Goal: Information Seeking & Learning: Find specific fact

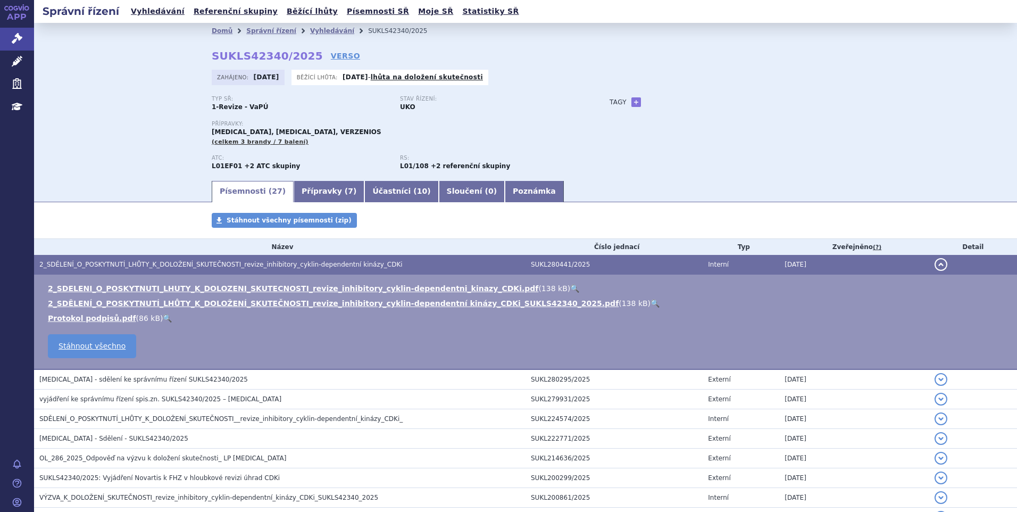
click at [159, 13] on link "Vyhledávání" at bounding box center [158, 11] width 60 height 14
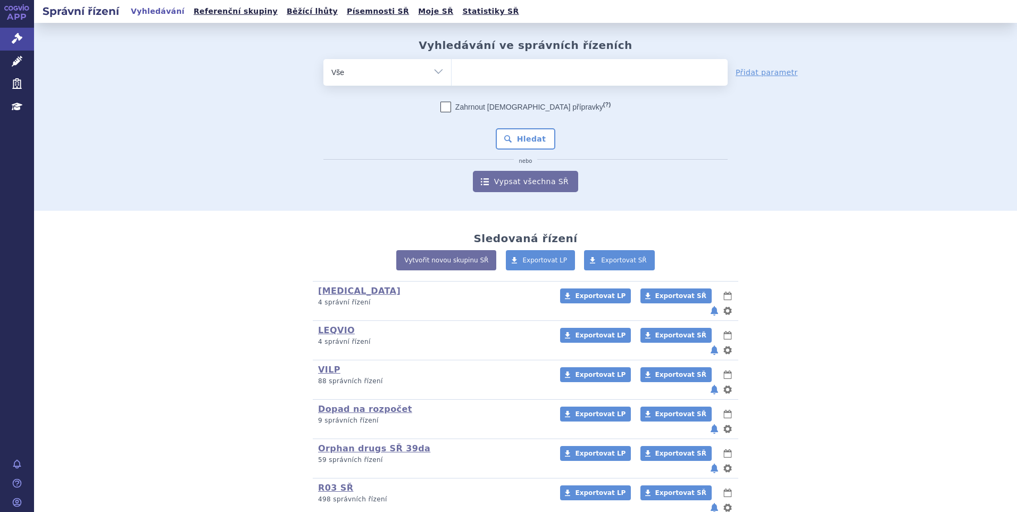
click at [492, 73] on ul at bounding box center [590, 70] width 276 height 22
click at [452, 73] on select at bounding box center [451, 72] width 1 height 27
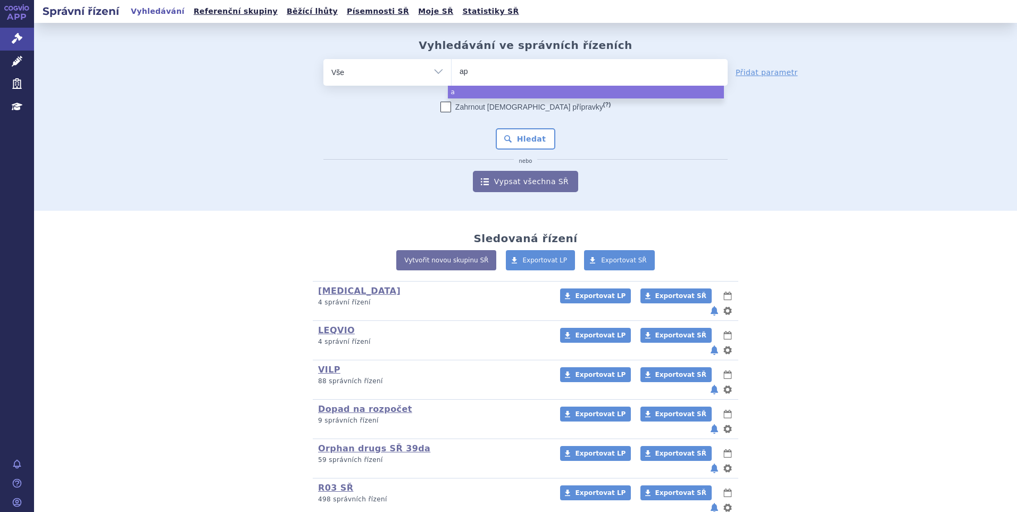
type input "apr"
type input "aprem"
type input "apremi"
type input "apremila"
type input "apremilas"
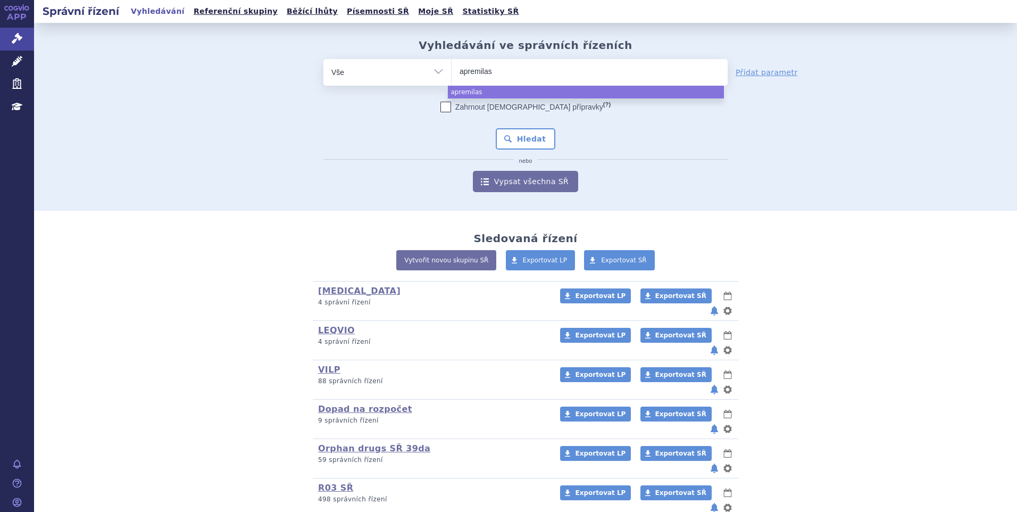
type input "apremilast"
select select "apremilast"
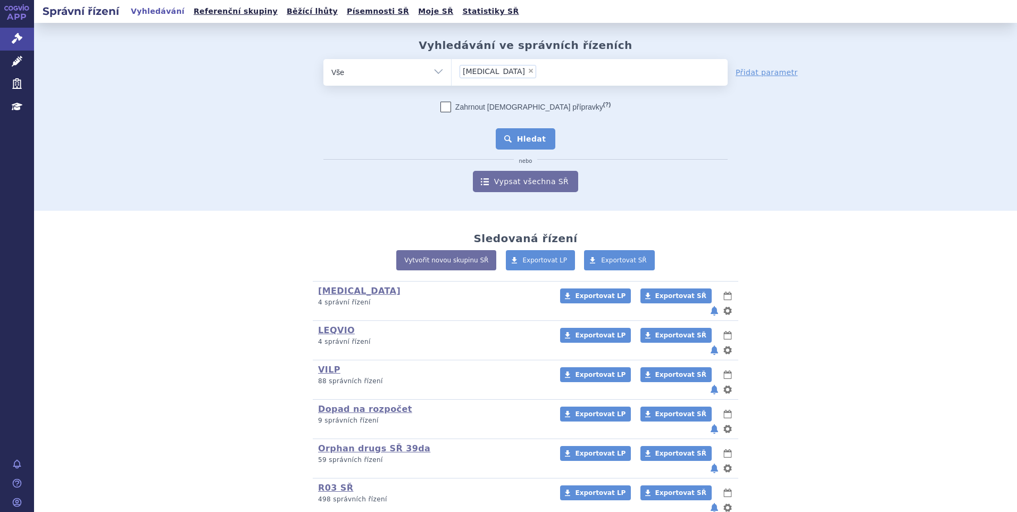
click at [541, 137] on button "Hledat" at bounding box center [526, 138] width 60 height 21
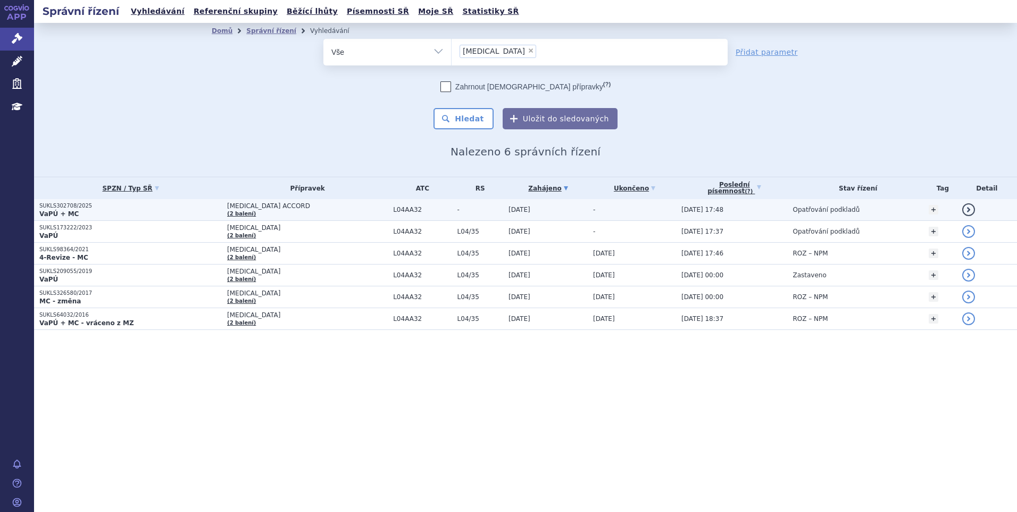
click at [151, 214] on p "VaPÚ + MC" at bounding box center [130, 214] width 183 height 9
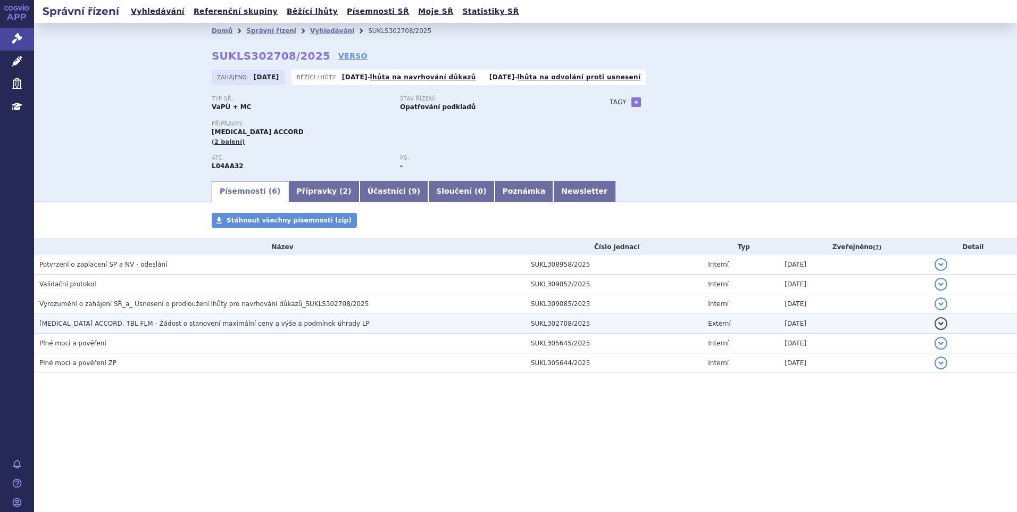
click at [137, 326] on span "APREMILAST ACCORD, TBL FLM - Žádost o stanovení maximální ceny a výše a podmíne…" at bounding box center [204, 323] width 330 height 7
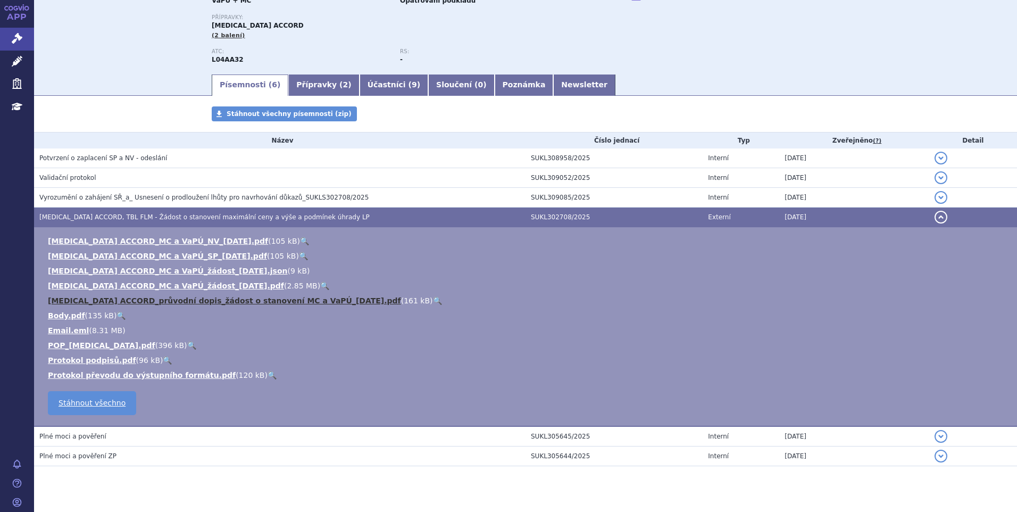
scroll to position [125, 0]
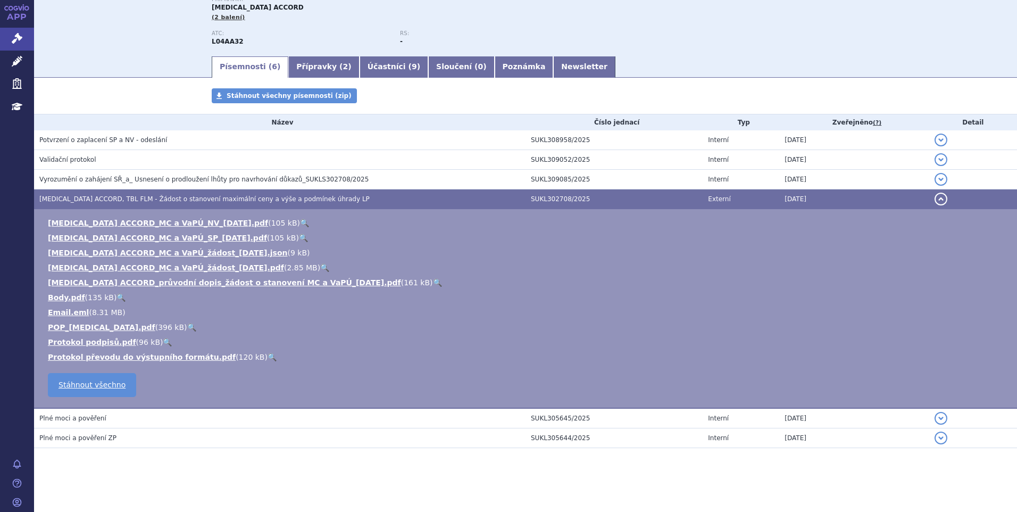
click at [300, 221] on link "🔍" at bounding box center [304, 223] width 9 height 9
click at [320, 265] on link "🔍" at bounding box center [324, 267] width 9 height 9
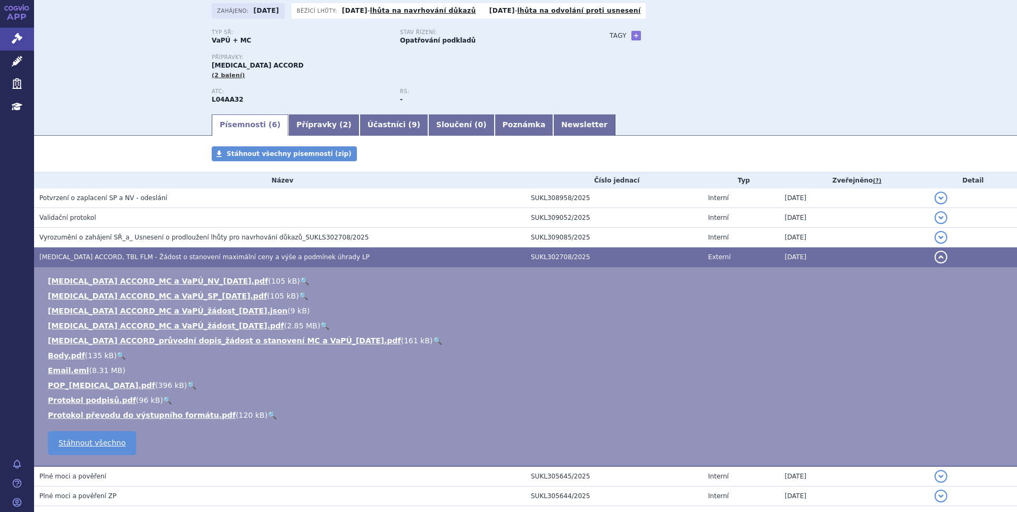
scroll to position [0, 0]
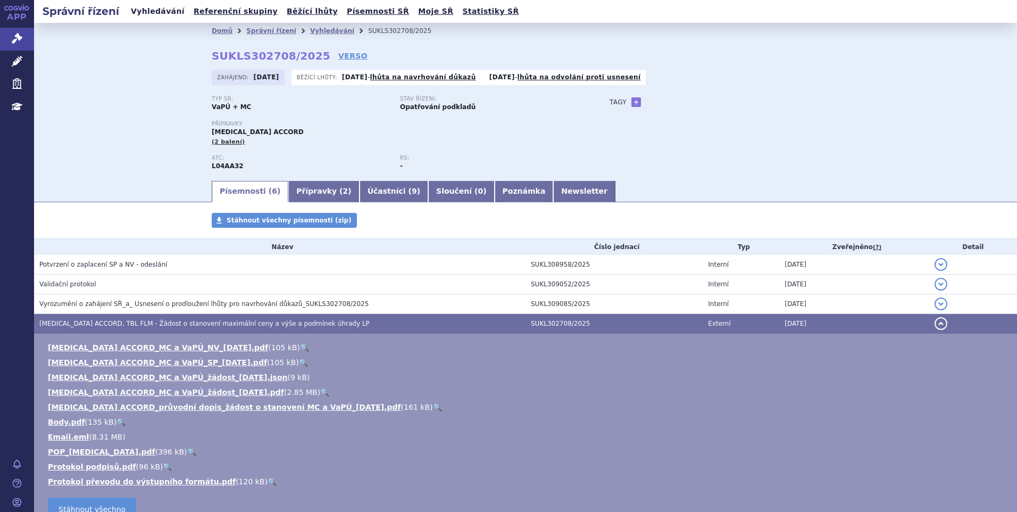
click at [161, 8] on link "Vyhledávání" at bounding box center [158, 11] width 60 height 14
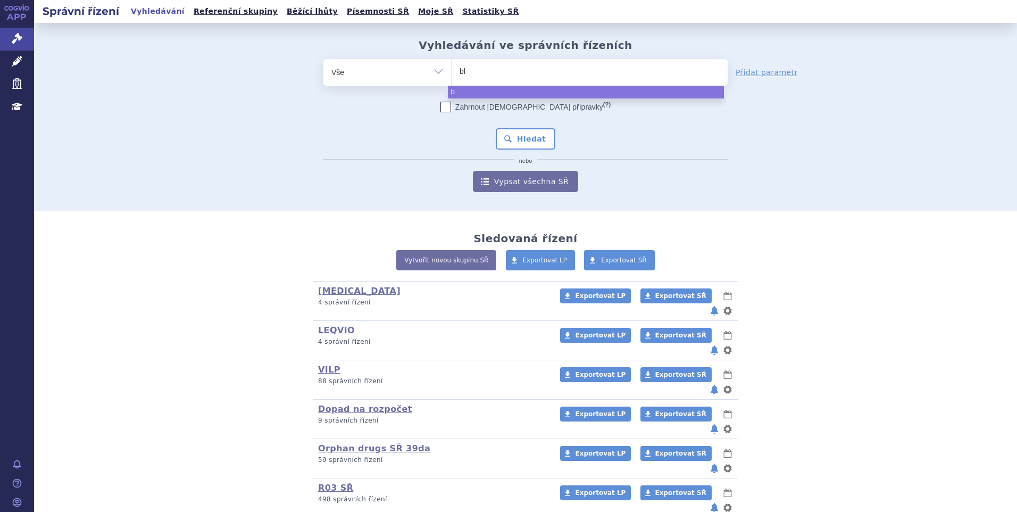
type input "ble"
type input "bleomy"
type input "bleomyi"
type input "bleomyc"
type input "[MEDICAL_DATA]"
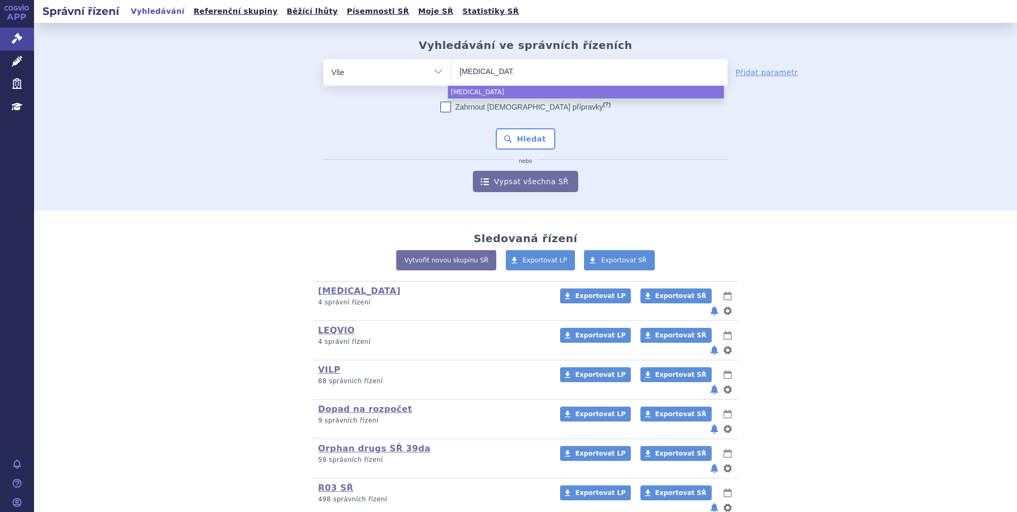
select select "[MEDICAL_DATA]"
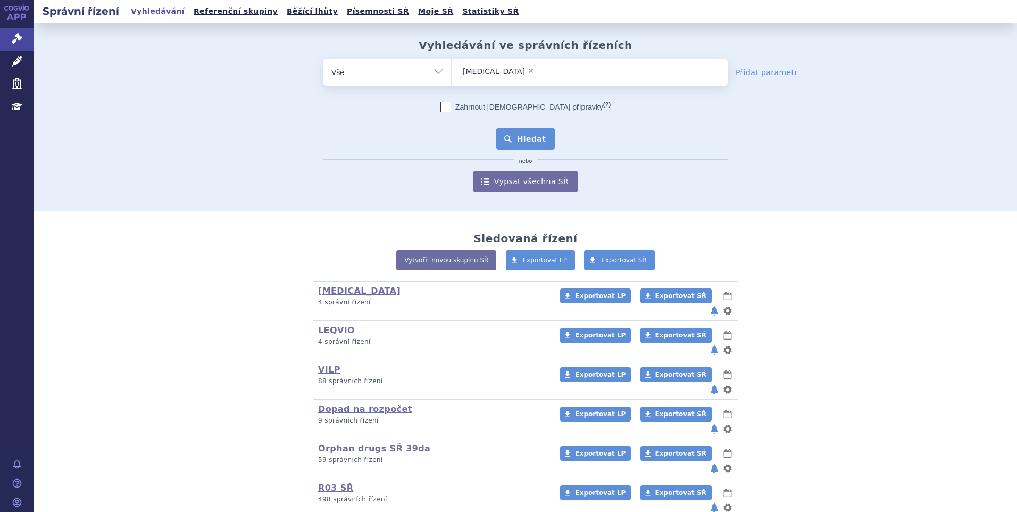
click at [517, 141] on button "Hledat" at bounding box center [526, 138] width 60 height 21
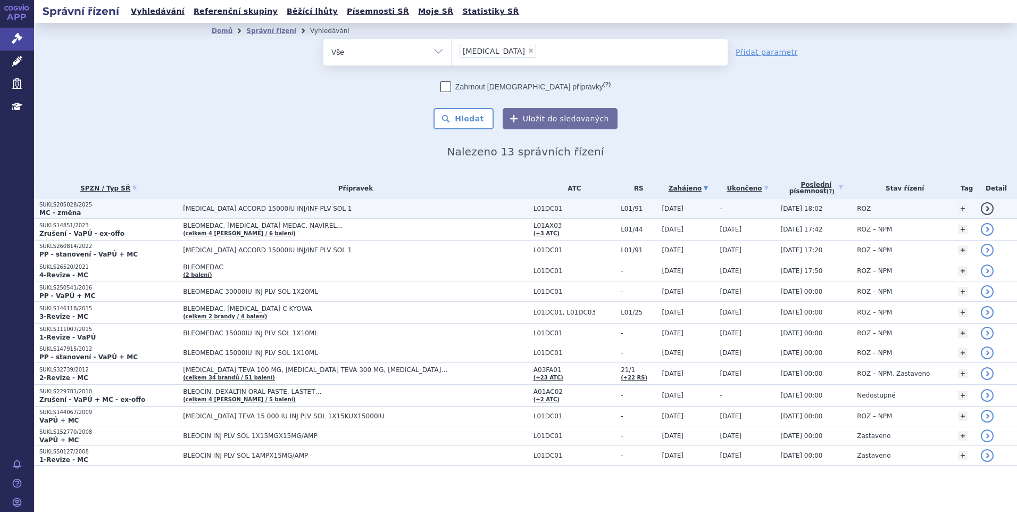
click at [346, 205] on span "[MEDICAL_DATA] ACCORD 15000IU INJ/INF PLV SOL 1" at bounding box center [316, 208] width 266 height 7
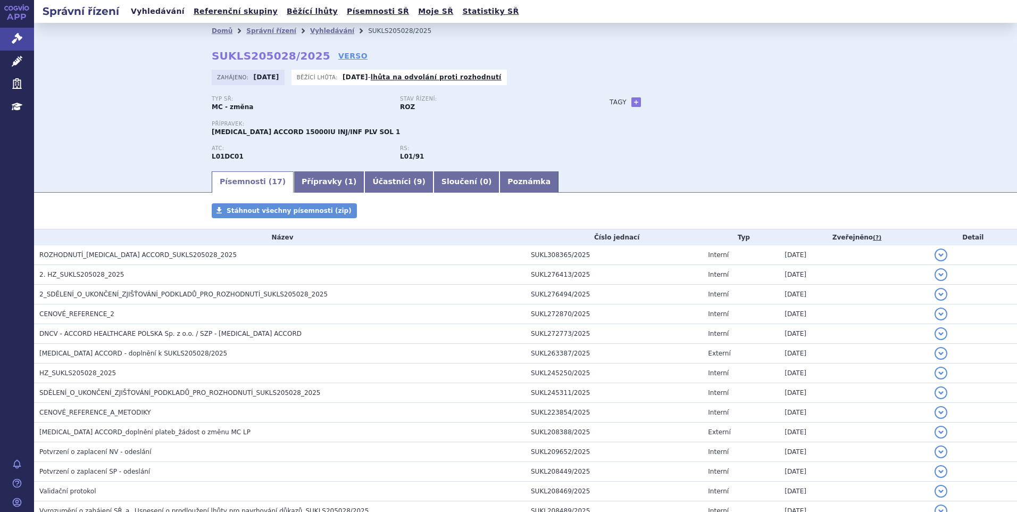
click at [154, 14] on link "Vyhledávání" at bounding box center [158, 11] width 60 height 14
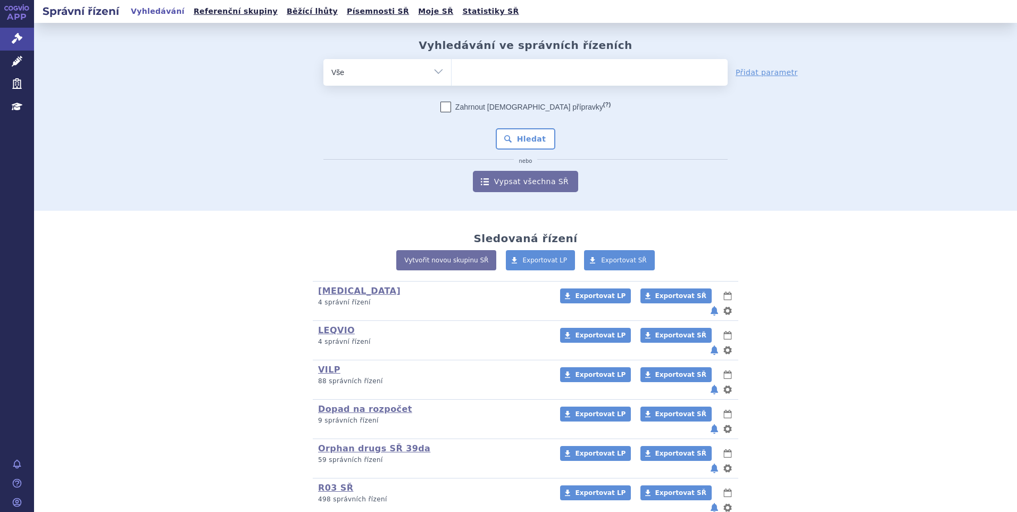
click at [478, 79] on ul at bounding box center [590, 70] width 276 height 22
click at [452, 79] on select at bounding box center [451, 72] width 1 height 27
type input "vy"
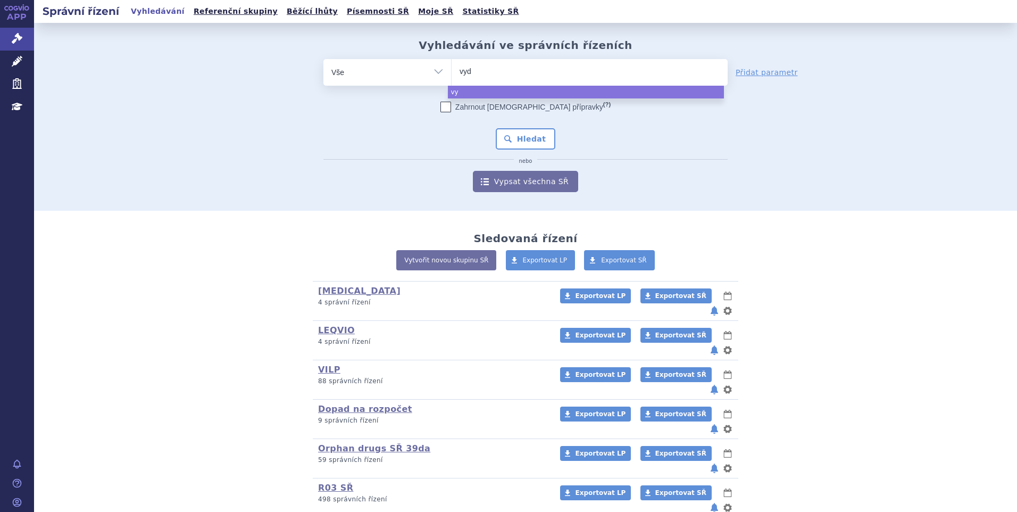
type input "vydu"
type input "vydura"
select select "vydura"
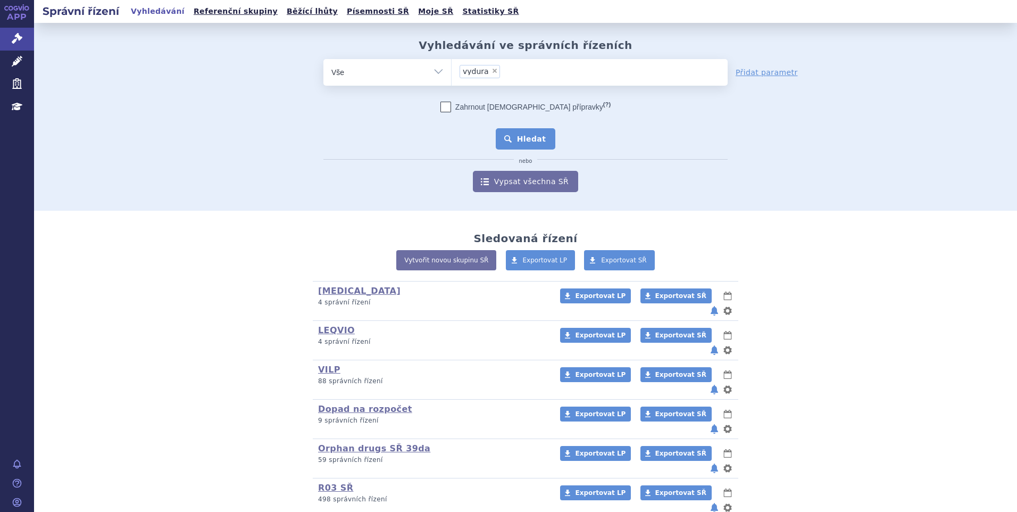
click at [528, 133] on button "Hledat" at bounding box center [526, 138] width 60 height 21
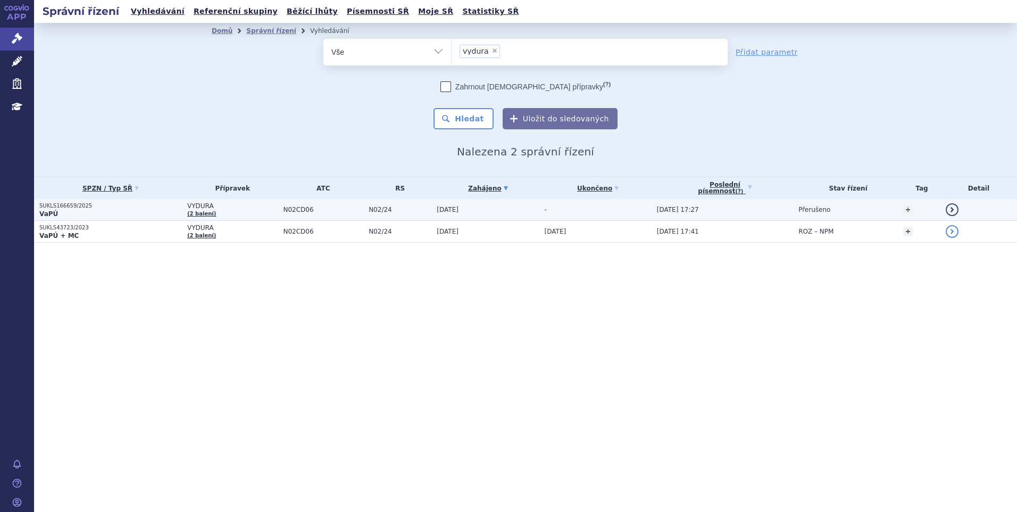
click at [145, 206] on p "SUKLS166659/2025" at bounding box center [110, 205] width 143 height 7
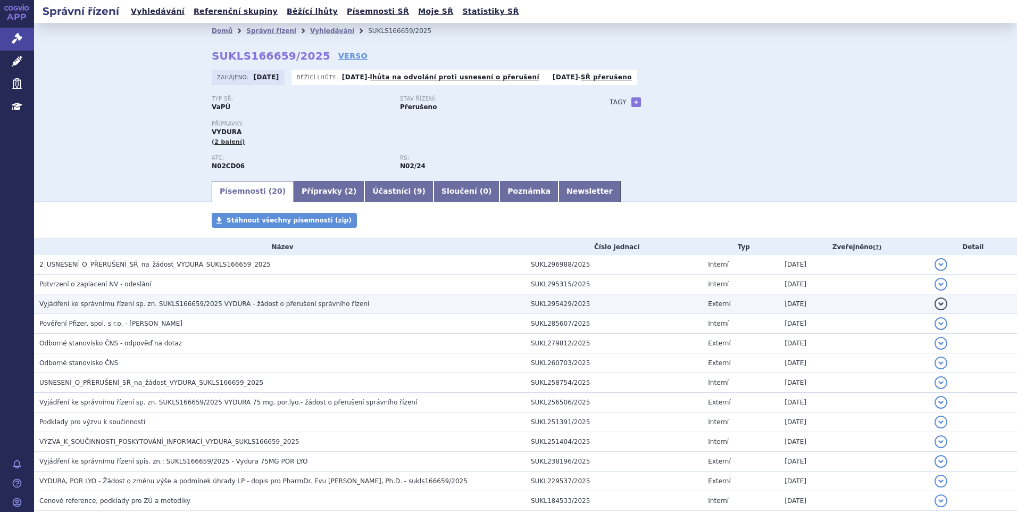
click at [216, 302] on span "Vyjádření ke správnímu řízení sp. zn. SUKLS166659/2025 VYDURA - žádost o přeruš…" at bounding box center [204, 303] width 330 height 7
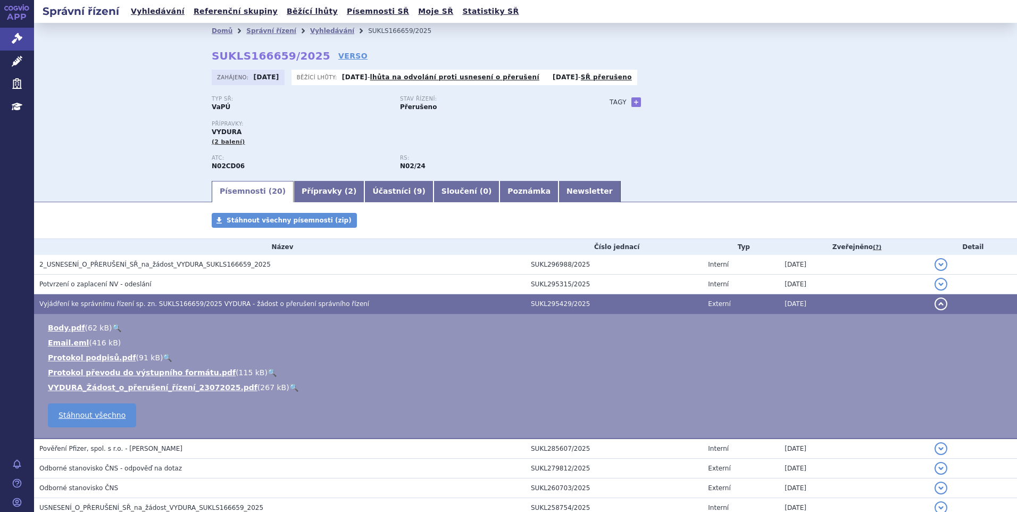
click at [216, 302] on span "Vyjádření ke správnímu řízení sp. zn. SUKLS166659/2025 VYDURA - žádost o přeruš…" at bounding box center [204, 303] width 330 height 7
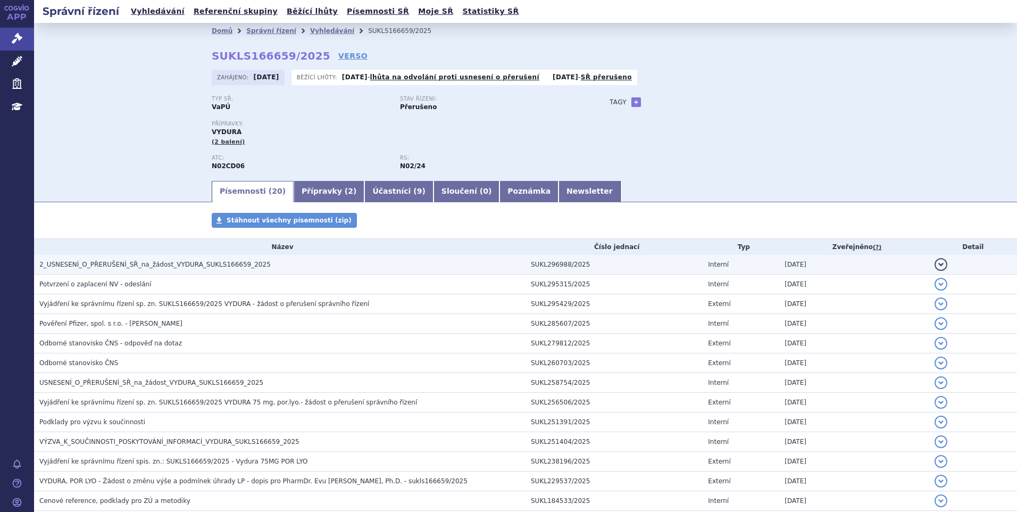
click at [191, 268] on span "2_USNESENÍ_O_PŘERUŠENÍ_SŘ_na_žádost_VYDURA_SUKLS166659_2025" at bounding box center [154, 264] width 231 height 7
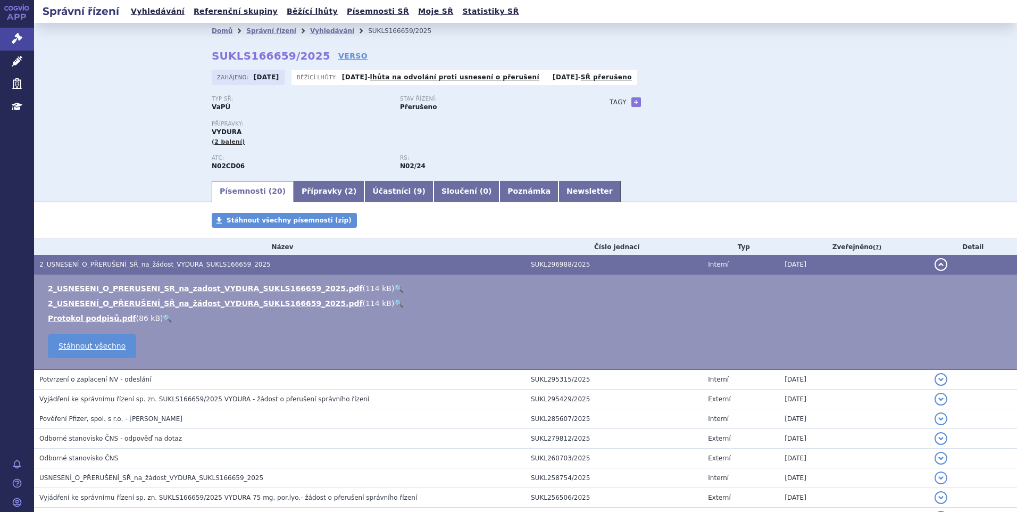
click at [191, 268] on span "2_USNESENÍ_O_PŘERUŠENÍ_SŘ_na_žádost_VYDURA_SUKLS166659_2025" at bounding box center [154, 264] width 231 height 7
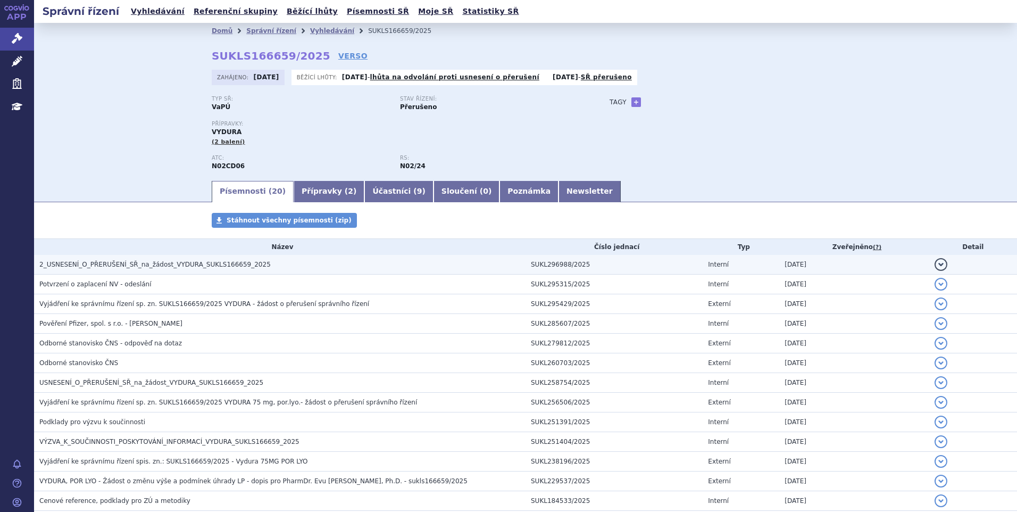
click at [170, 262] on span "2_USNESENÍ_O_PŘERUŠENÍ_SŘ_na_žádost_VYDURA_SUKLS166659_2025" at bounding box center [154, 264] width 231 height 7
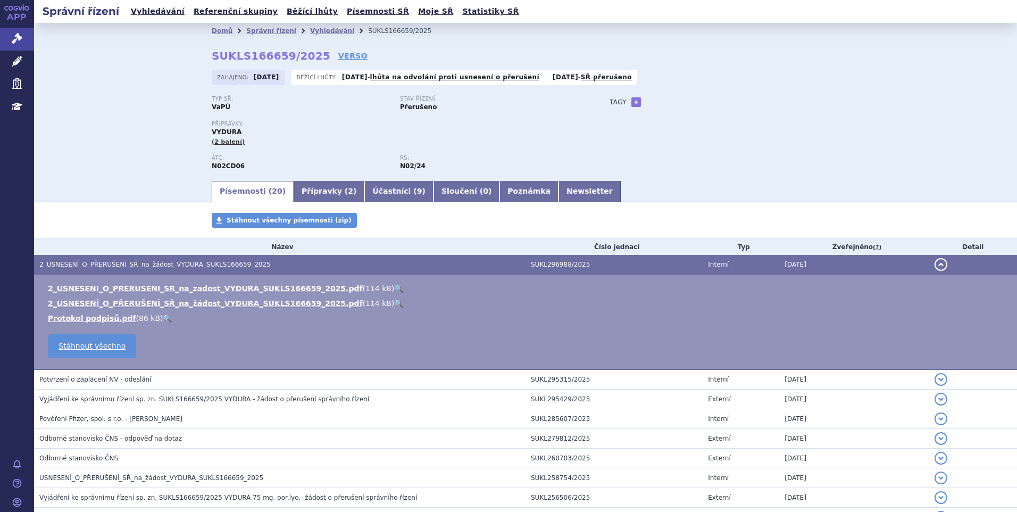
click at [394, 286] on link "🔍" at bounding box center [398, 288] width 9 height 9
click at [150, 11] on link "Vyhledávání" at bounding box center [158, 11] width 60 height 14
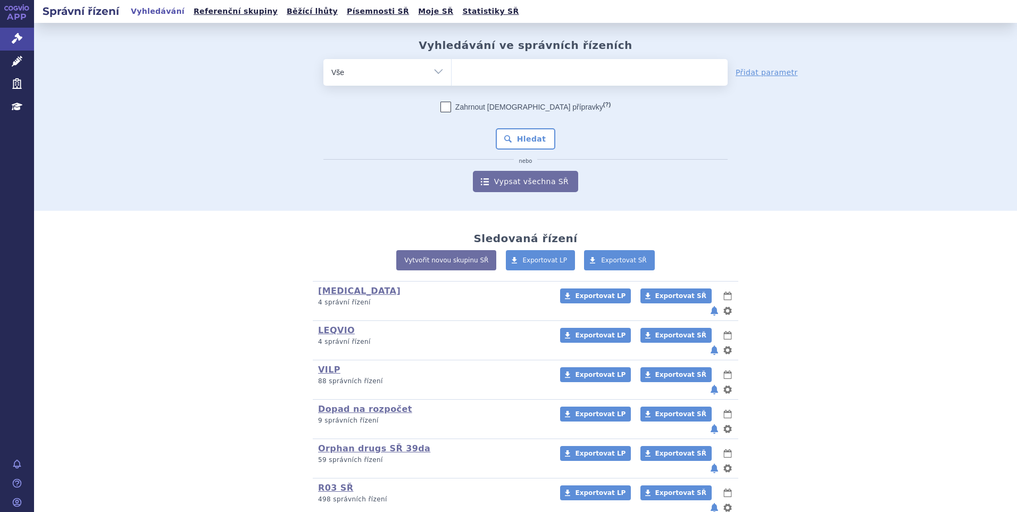
click at [508, 80] on ul at bounding box center [590, 70] width 276 height 22
click at [452, 80] on select at bounding box center [451, 72] width 1 height 27
type input "tag"
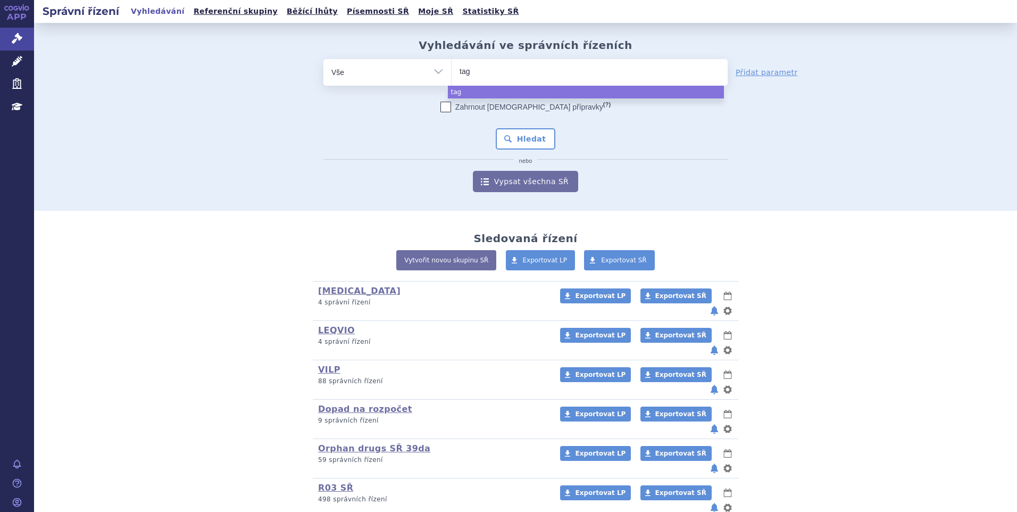
type input "tagr"
type input "tagris"
type input "tagrisso"
select select "tagrisso"
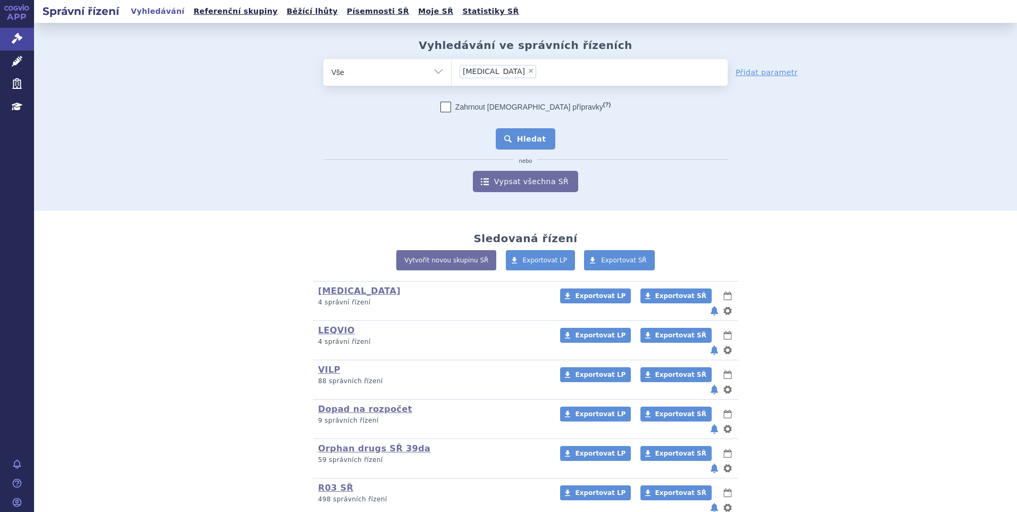
click at [512, 144] on button "Hledat" at bounding box center [526, 138] width 60 height 21
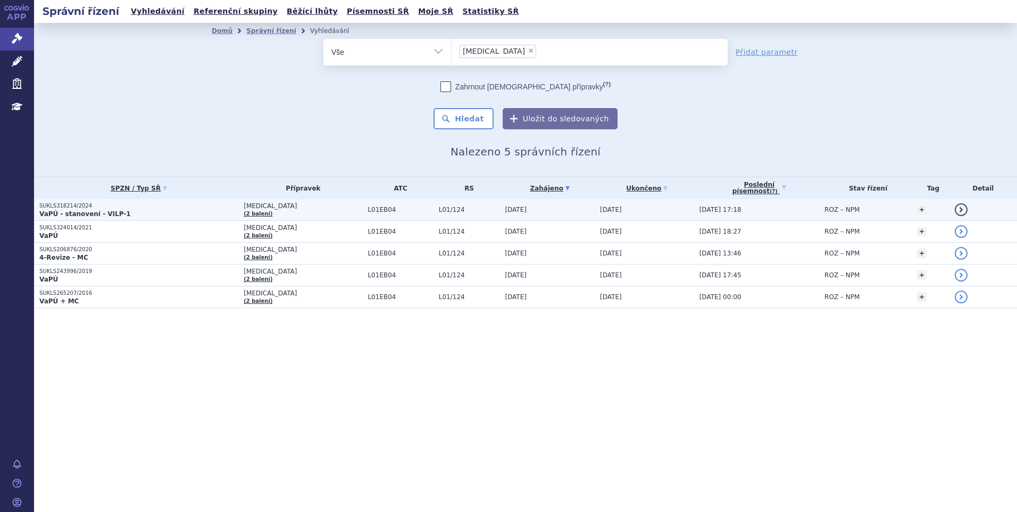
click at [151, 210] on p "VaPÚ - stanovení - VILP-1" at bounding box center [138, 214] width 199 height 9
